Goal: Task Accomplishment & Management: Manage account settings

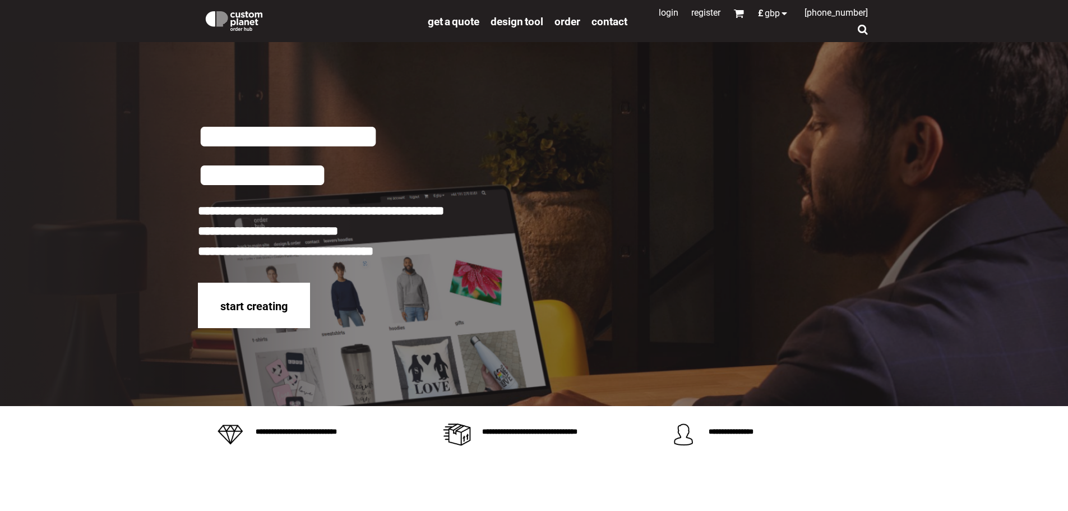
click at [659, 16] on link "Login" at bounding box center [669, 12] width 20 height 11
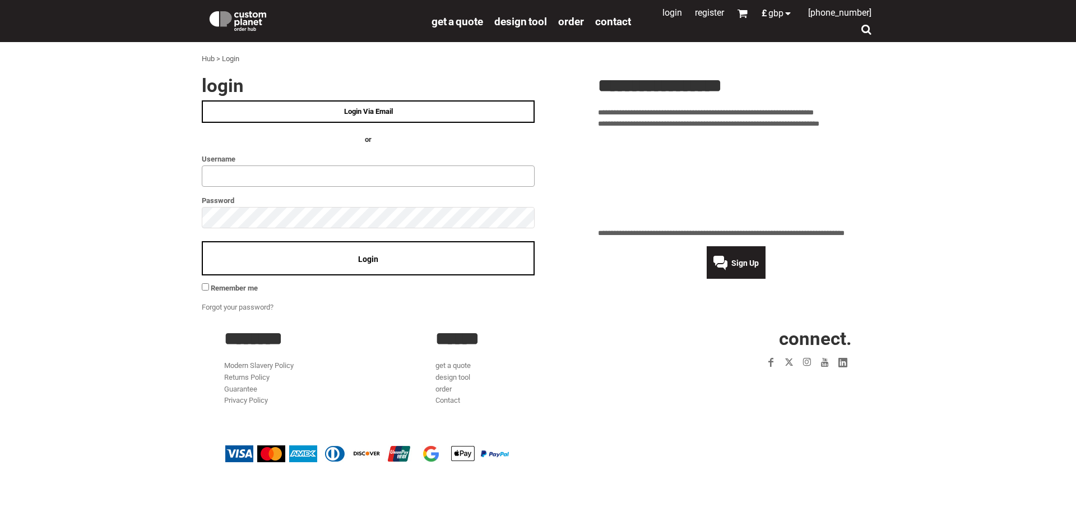
click at [233, 175] on input "text" at bounding box center [368, 175] width 333 height 21
type input "**********"
click at [363, 257] on span "Login" at bounding box center [368, 259] width 20 height 9
